Goal: Task Accomplishment & Management: Complete application form

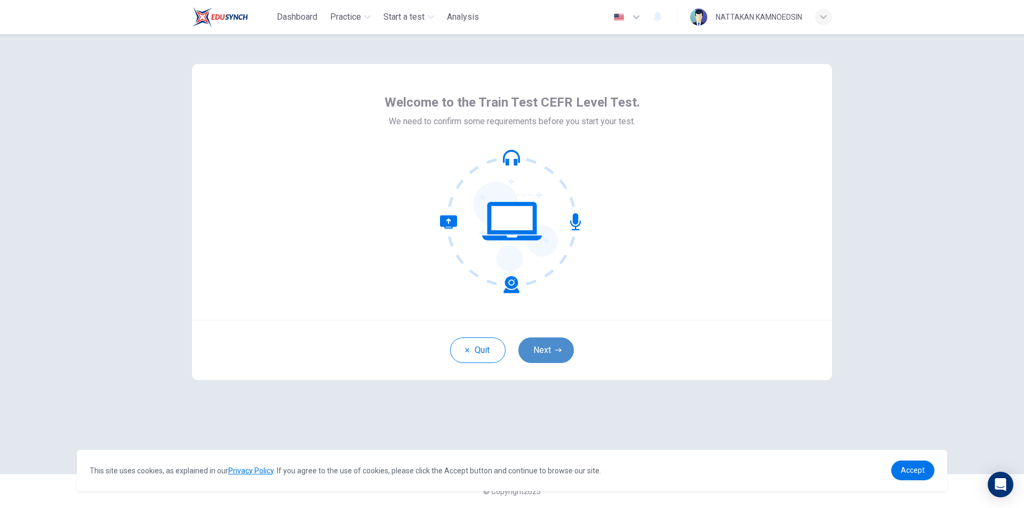
click at [562, 355] on button "Next" at bounding box center [546, 351] width 55 height 26
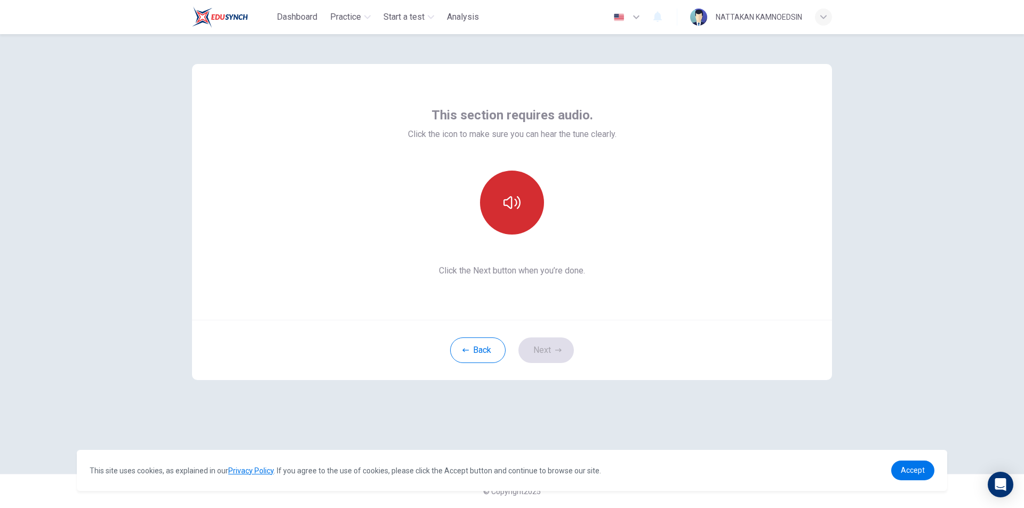
click at [516, 197] on icon "button" at bounding box center [512, 202] width 17 height 17
click at [552, 356] on button "Next" at bounding box center [546, 351] width 55 height 26
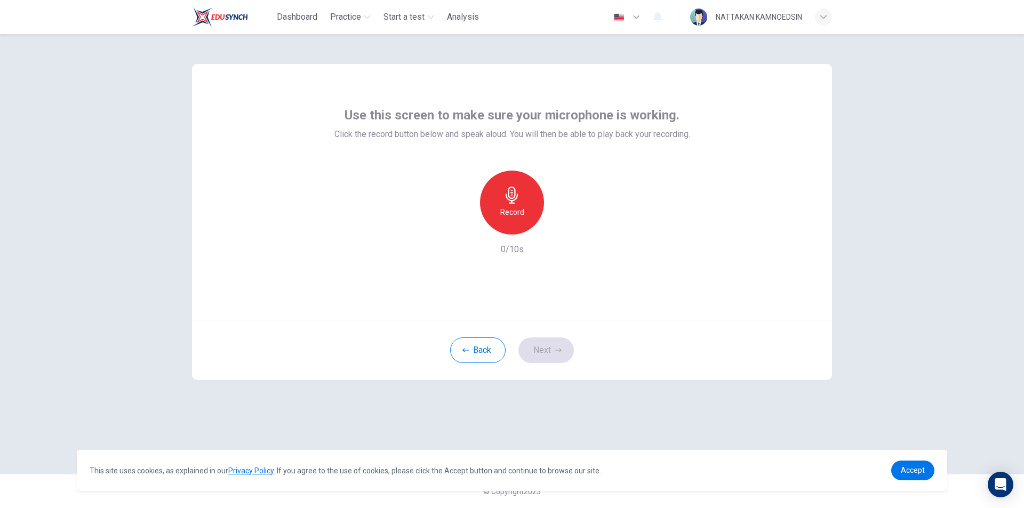
click at [498, 201] on div "Record" at bounding box center [512, 203] width 64 height 64
click at [527, 213] on div "Stop" at bounding box center [512, 203] width 64 height 64
click at [559, 225] on icon "button" at bounding box center [561, 226] width 11 height 11
click at [540, 355] on button "Next" at bounding box center [546, 351] width 55 height 26
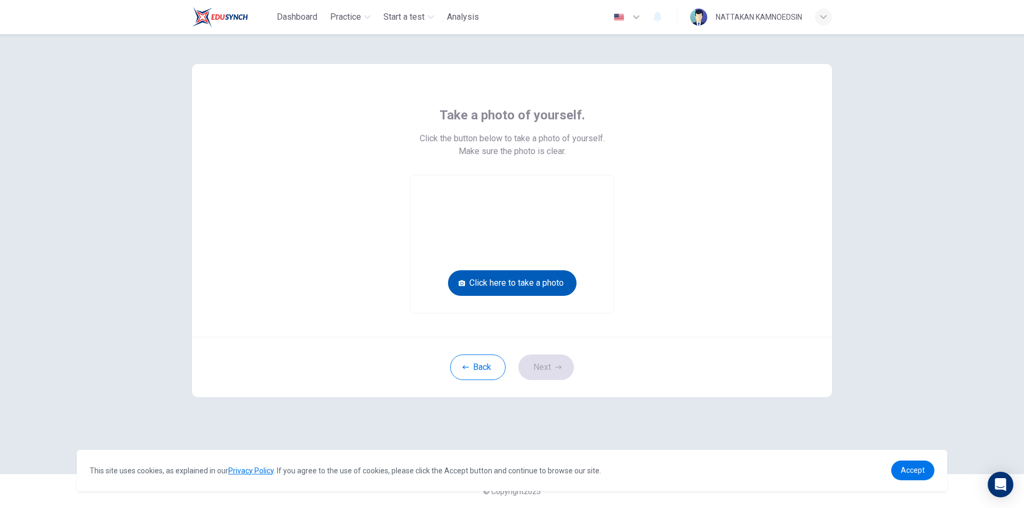
click at [522, 281] on button "Click here to take a photo" at bounding box center [512, 284] width 129 height 26
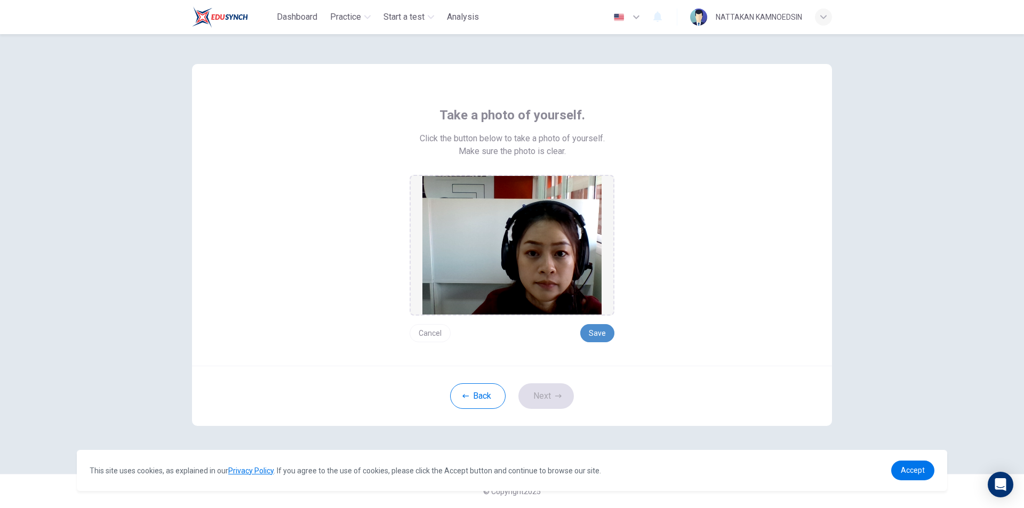
click at [597, 329] on button "Save" at bounding box center [597, 333] width 34 height 18
click at [528, 388] on button "Next" at bounding box center [546, 397] width 55 height 26
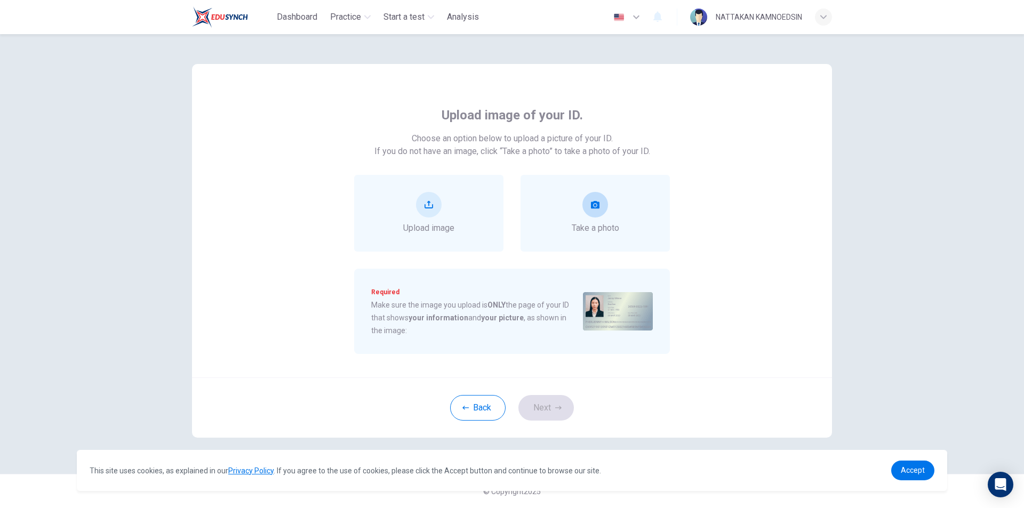
click at [574, 202] on div "Take a photo" at bounding box center [595, 213] width 47 height 43
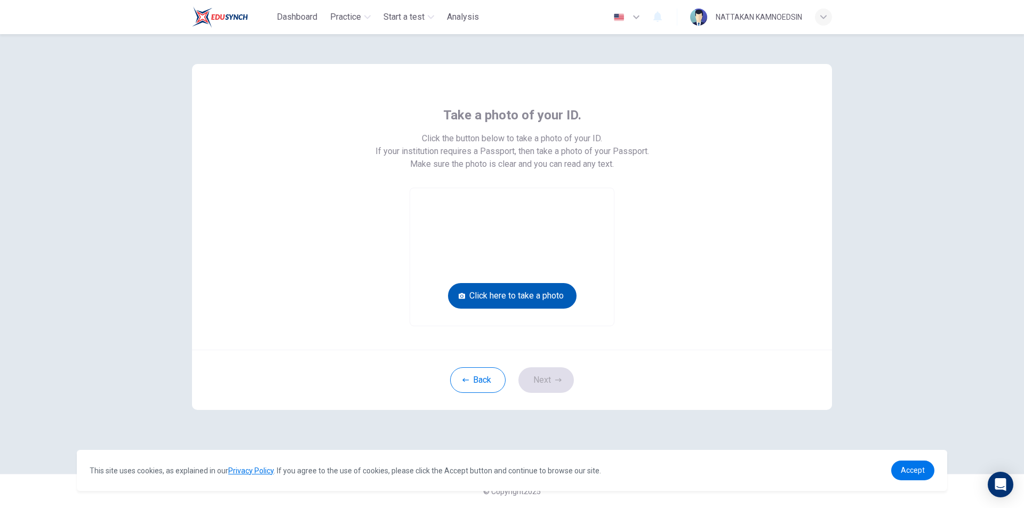
click at [538, 302] on button "Click here to take a photo" at bounding box center [512, 296] width 129 height 26
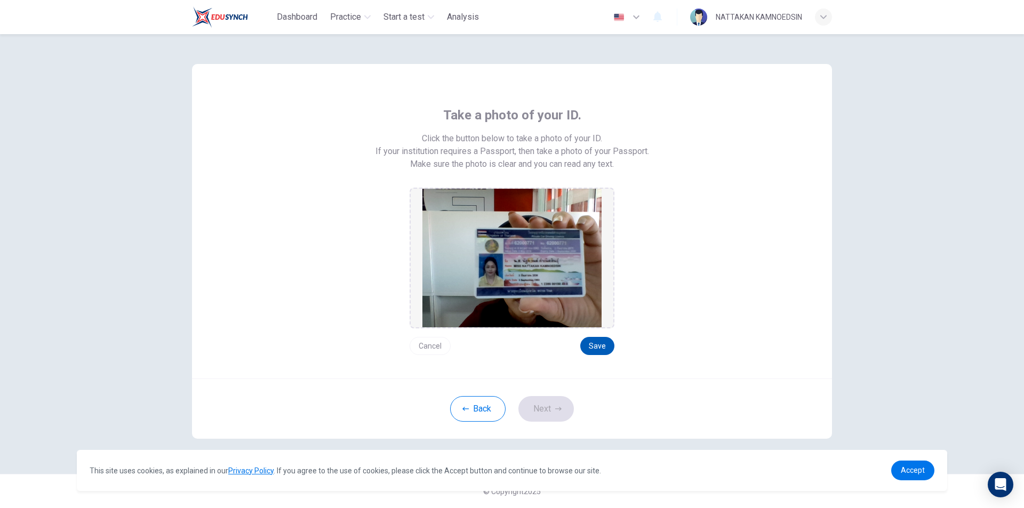
click at [598, 350] on button "Save" at bounding box center [597, 346] width 34 height 18
click at [530, 399] on button "Next" at bounding box center [546, 409] width 55 height 26
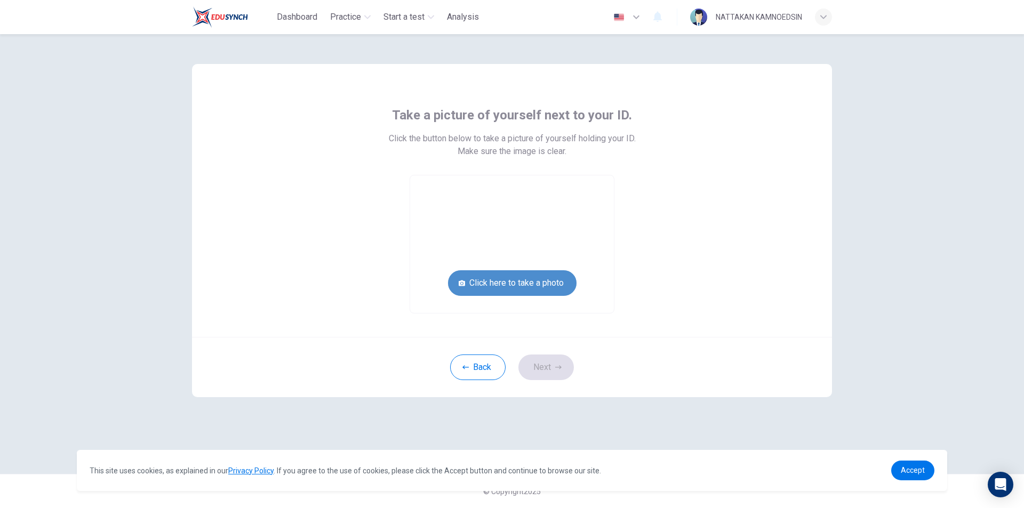
click at [499, 288] on button "Click here to take a photo" at bounding box center [512, 284] width 129 height 26
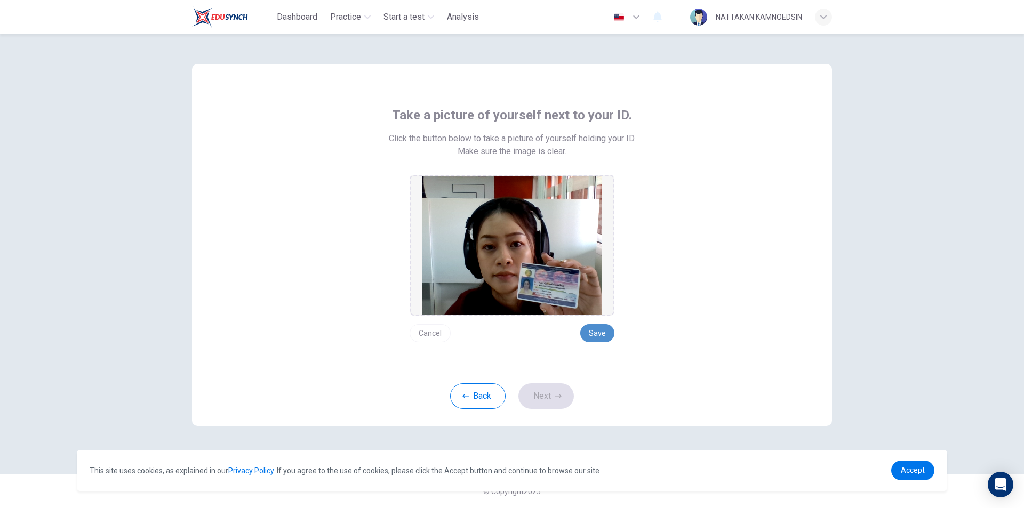
click at [591, 335] on button "Save" at bounding box center [597, 333] width 34 height 18
click at [554, 387] on button "Next" at bounding box center [546, 397] width 55 height 26
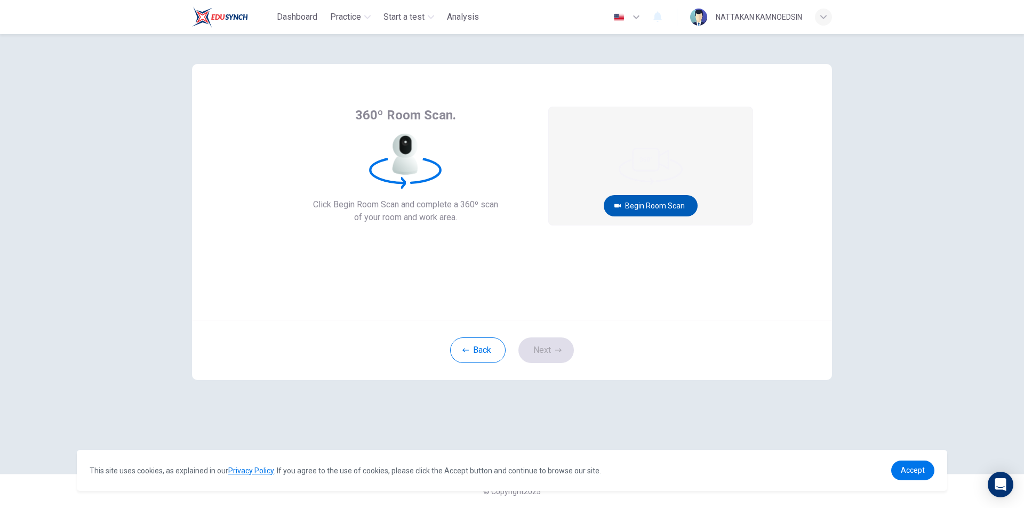
click at [652, 203] on button "Begin Room Scan" at bounding box center [651, 205] width 94 height 21
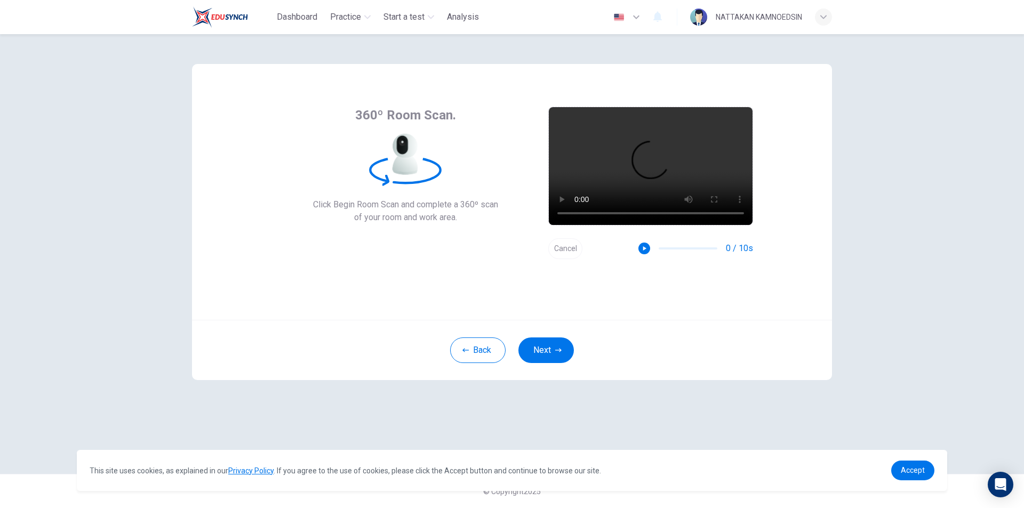
click at [553, 354] on button "Next" at bounding box center [546, 351] width 55 height 26
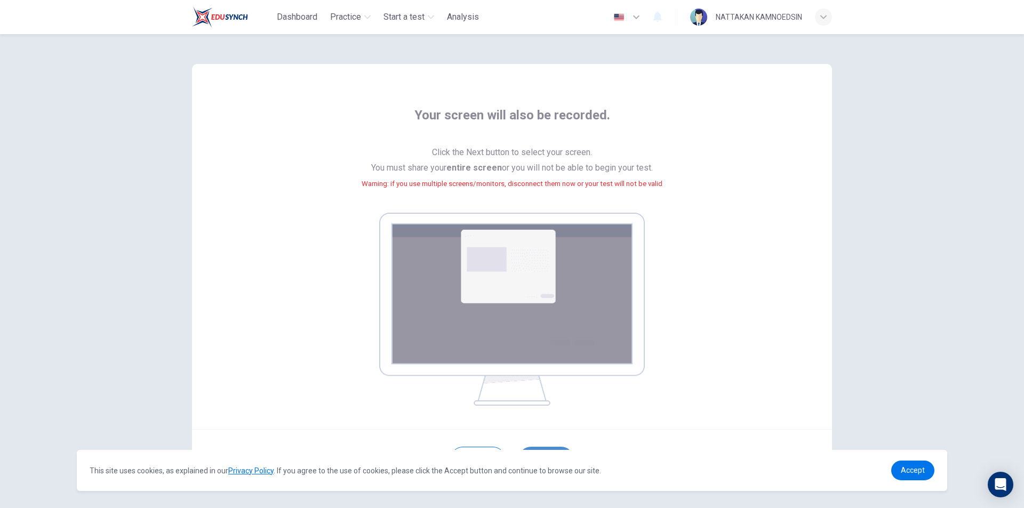
click at [563, 450] on button "Next" at bounding box center [546, 460] width 55 height 26
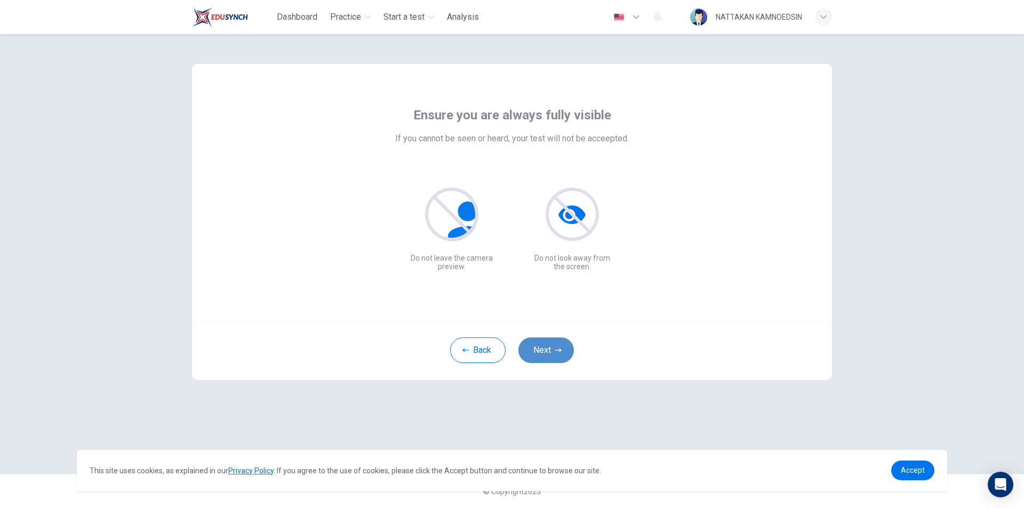
click at [552, 352] on button "Next" at bounding box center [546, 351] width 55 height 26
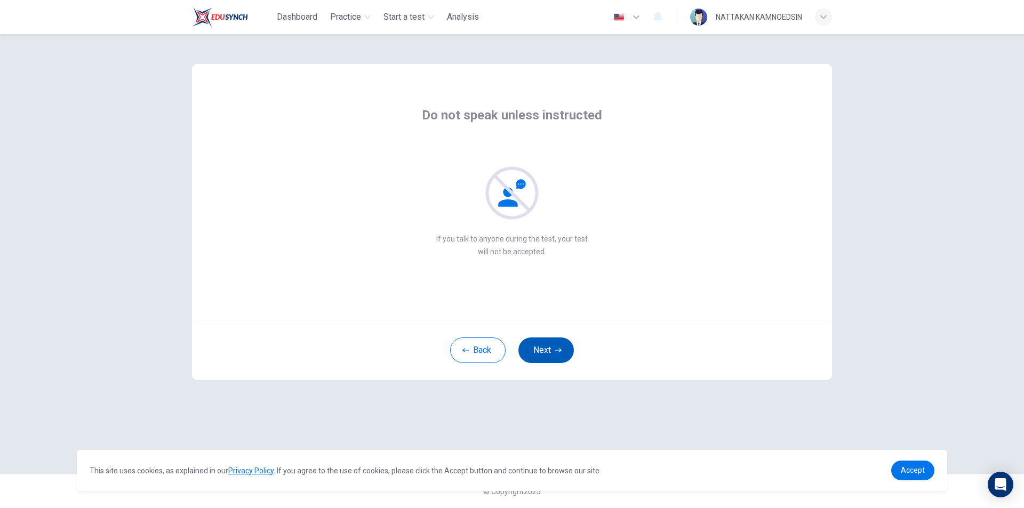
click at [552, 352] on button "Next" at bounding box center [546, 351] width 55 height 26
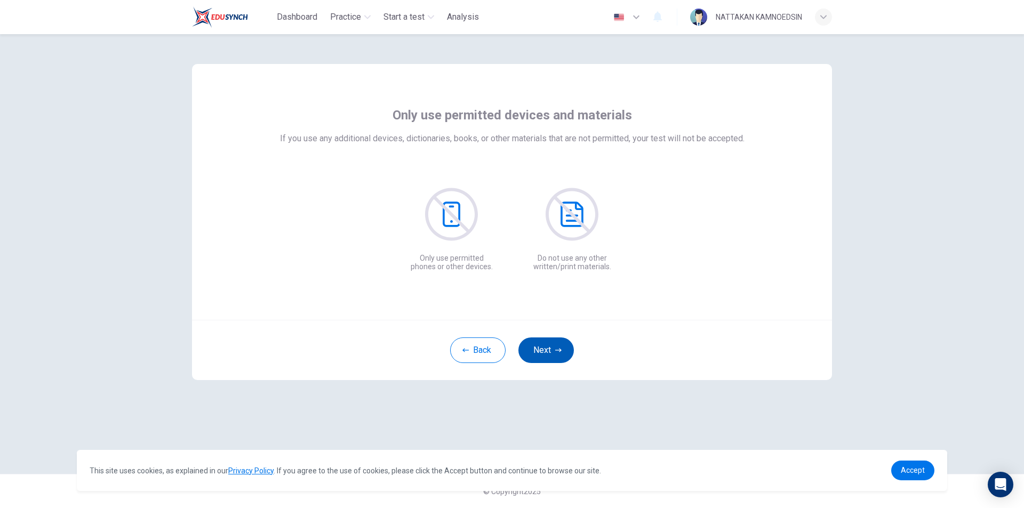
click at [552, 352] on button "Next" at bounding box center [546, 351] width 55 height 26
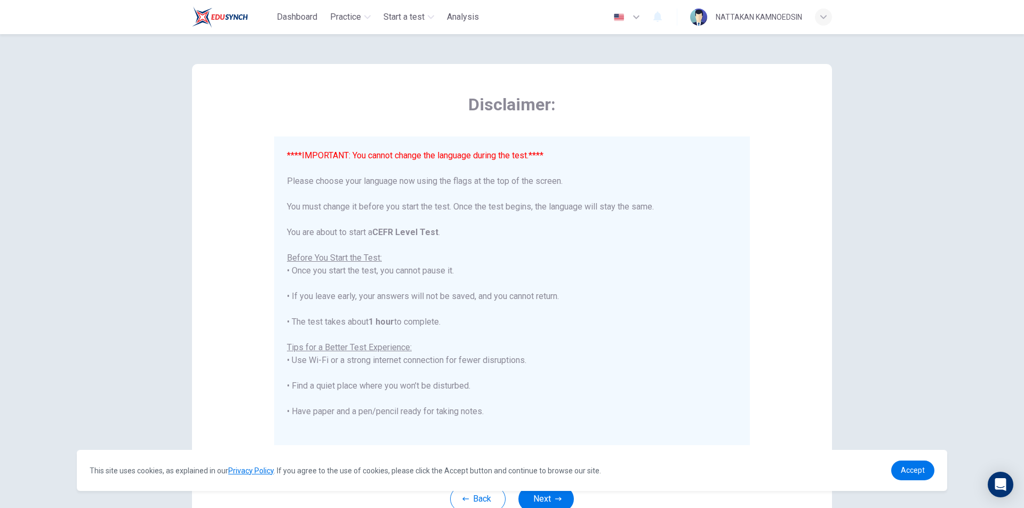
scroll to position [85, 0]
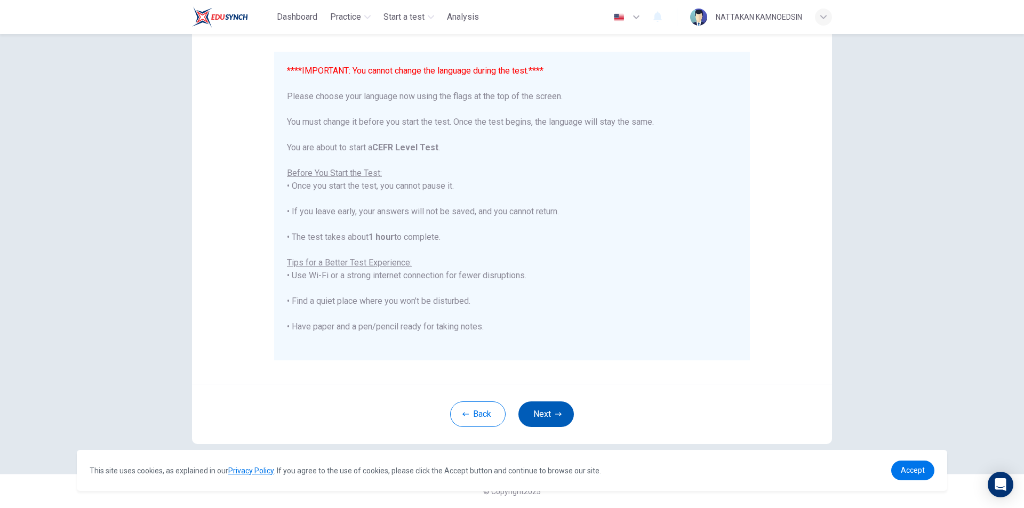
click at [538, 413] on button "Next" at bounding box center [546, 415] width 55 height 26
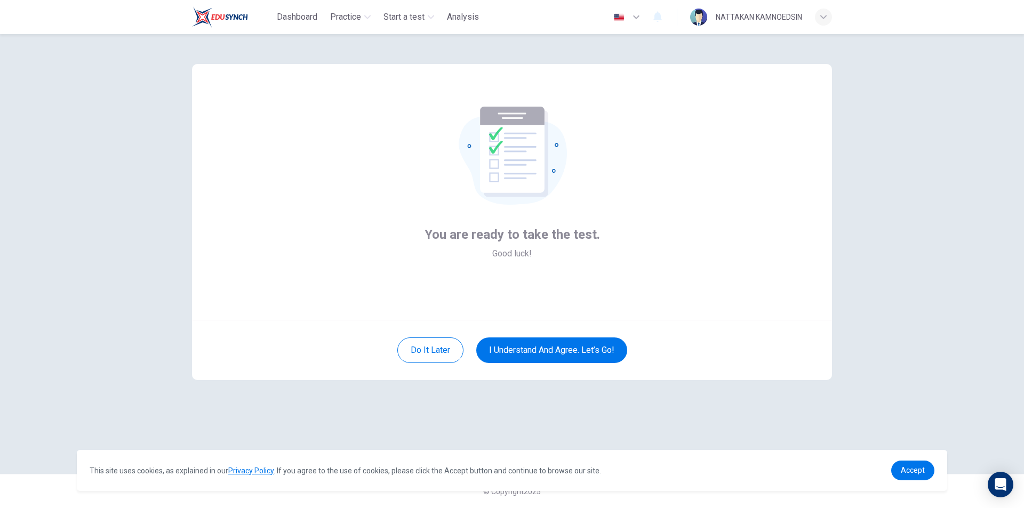
scroll to position [0, 0]
click at [548, 342] on button "I understand and agree. Let’s go!" at bounding box center [551, 351] width 151 height 26
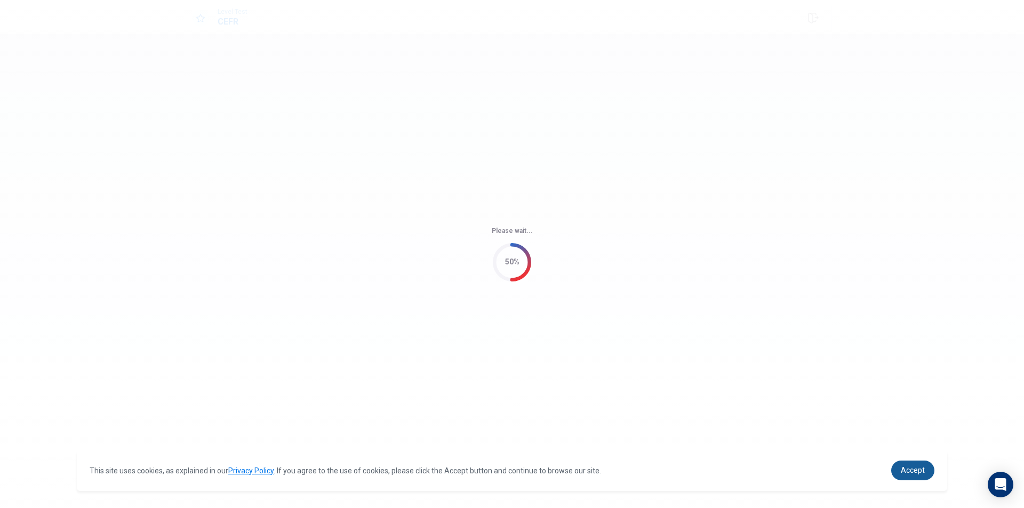
click at [913, 470] on span "Accept" at bounding box center [913, 470] width 24 height 9
